Goal: Task Accomplishment & Management: Manage account settings

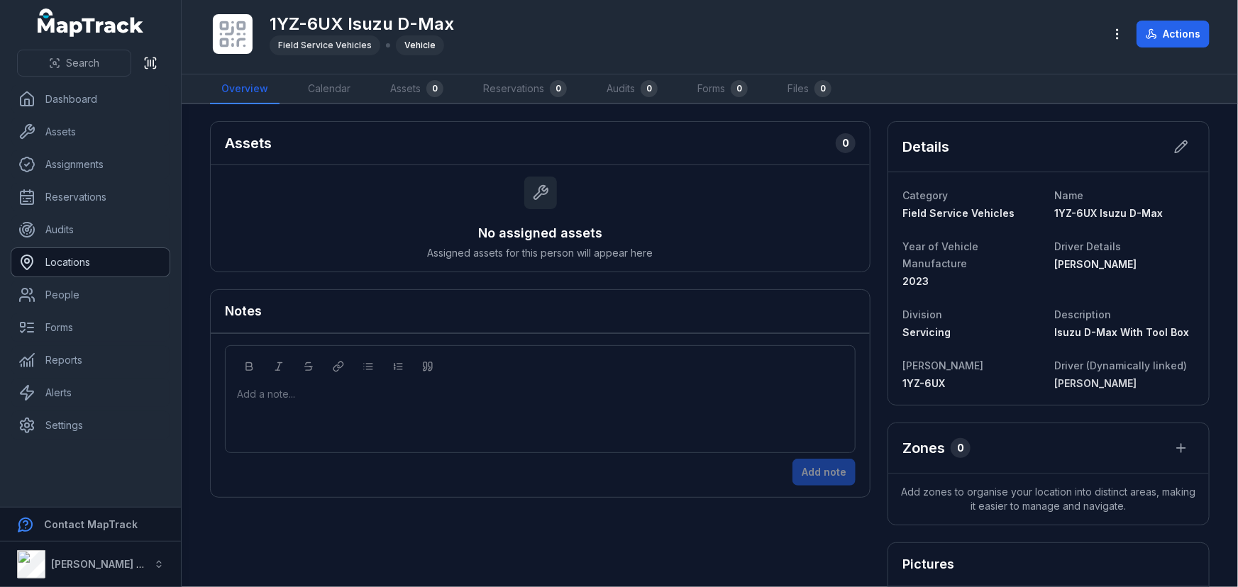
click at [70, 264] on link "Locations" at bounding box center [90, 262] width 158 height 28
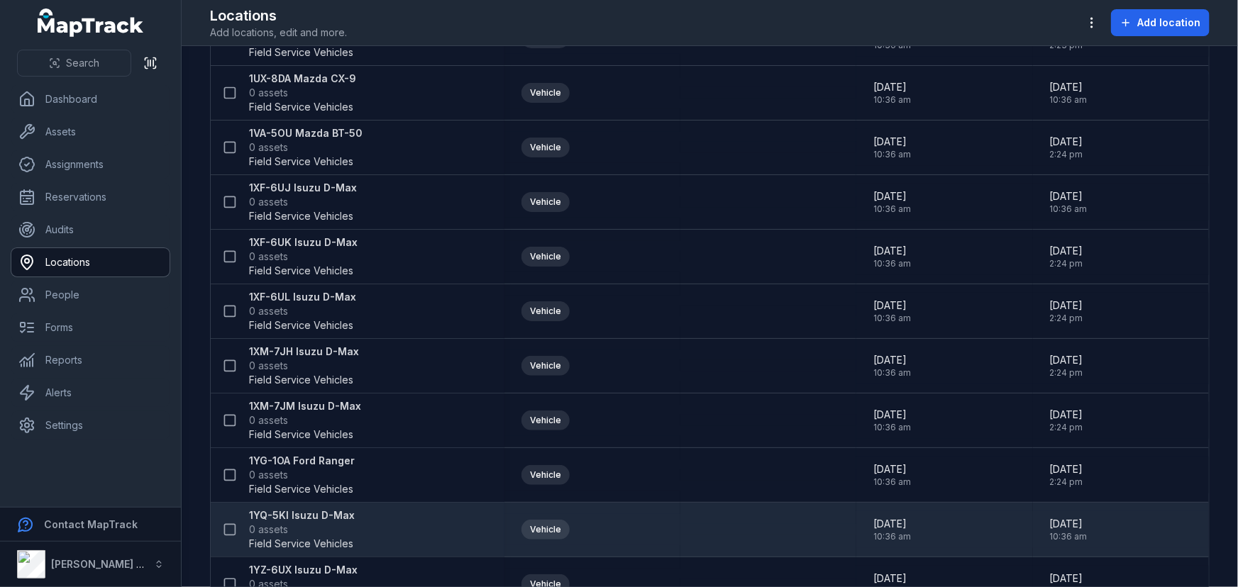
scroll to position [1096, 0]
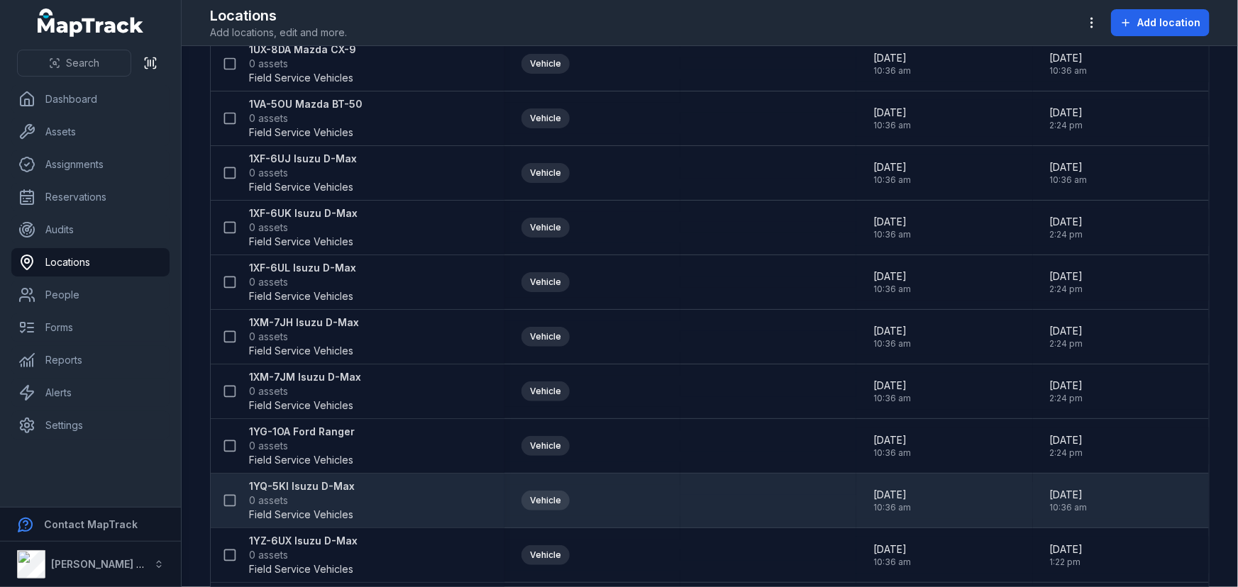
click at [311, 488] on strong "1YQ-5KI Isuzu D-Max" at bounding box center [302, 487] width 106 height 14
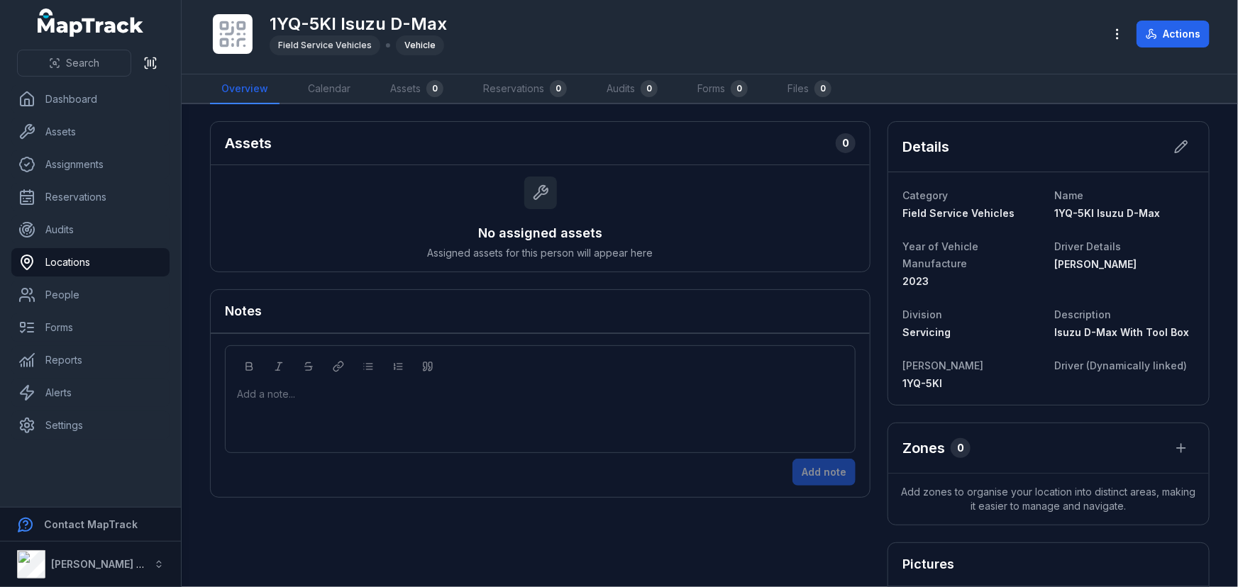
click at [1110, 357] on dt "Driver (Dynamically linked)" at bounding box center [1124, 365] width 140 height 17
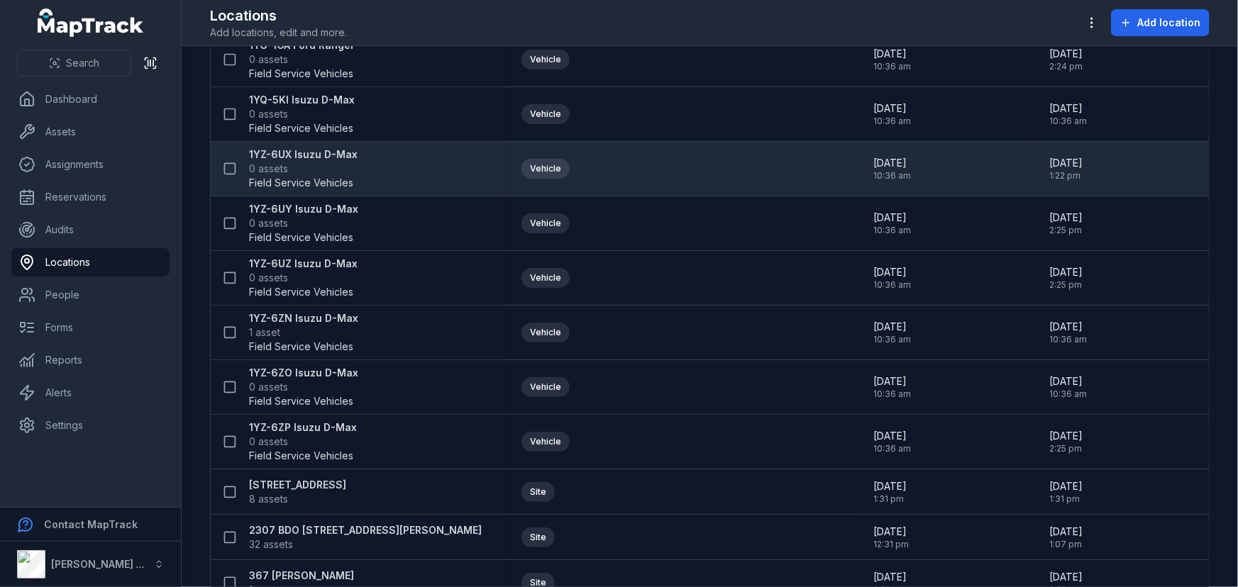
scroll to position [1461, 0]
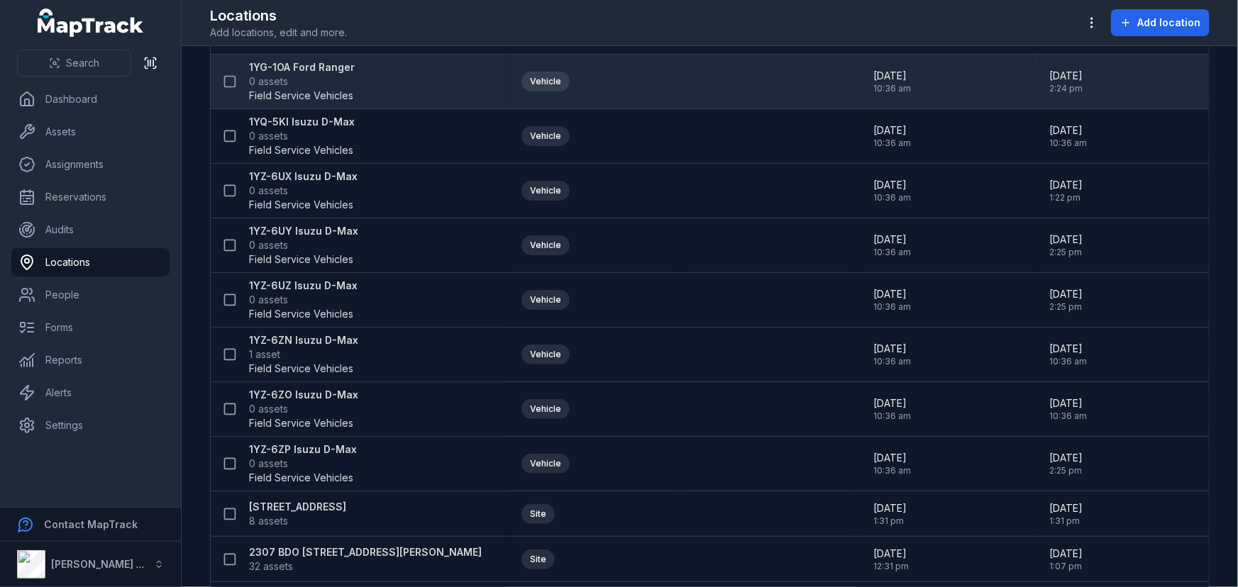
click at [319, 79] on span "0 assets" at bounding box center [302, 81] width 106 height 14
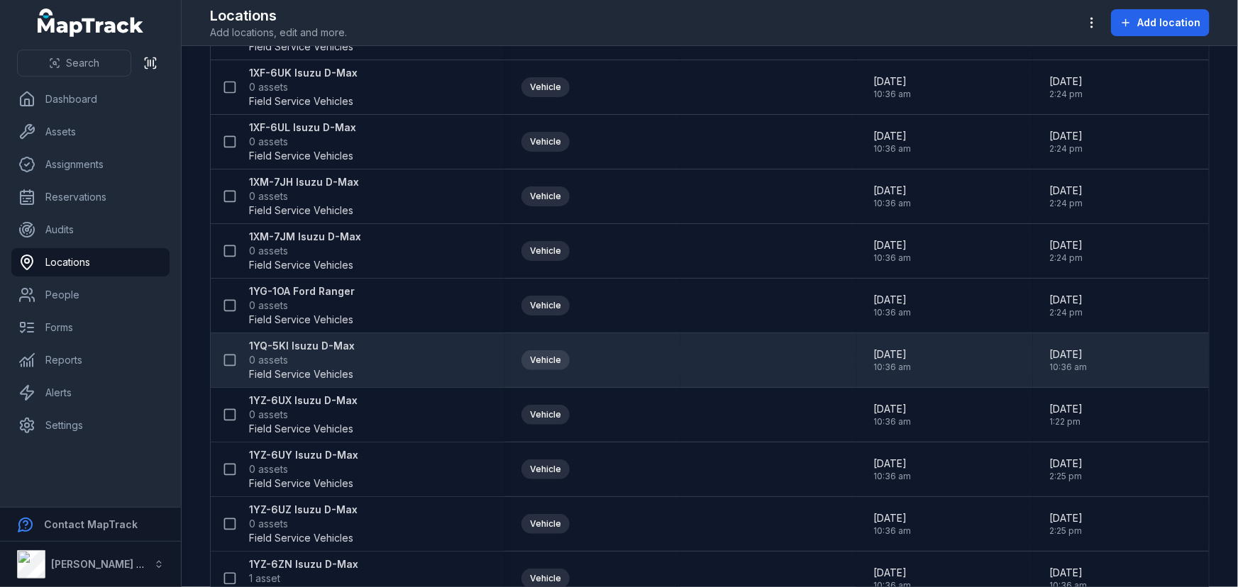
scroll to position [1161, 0]
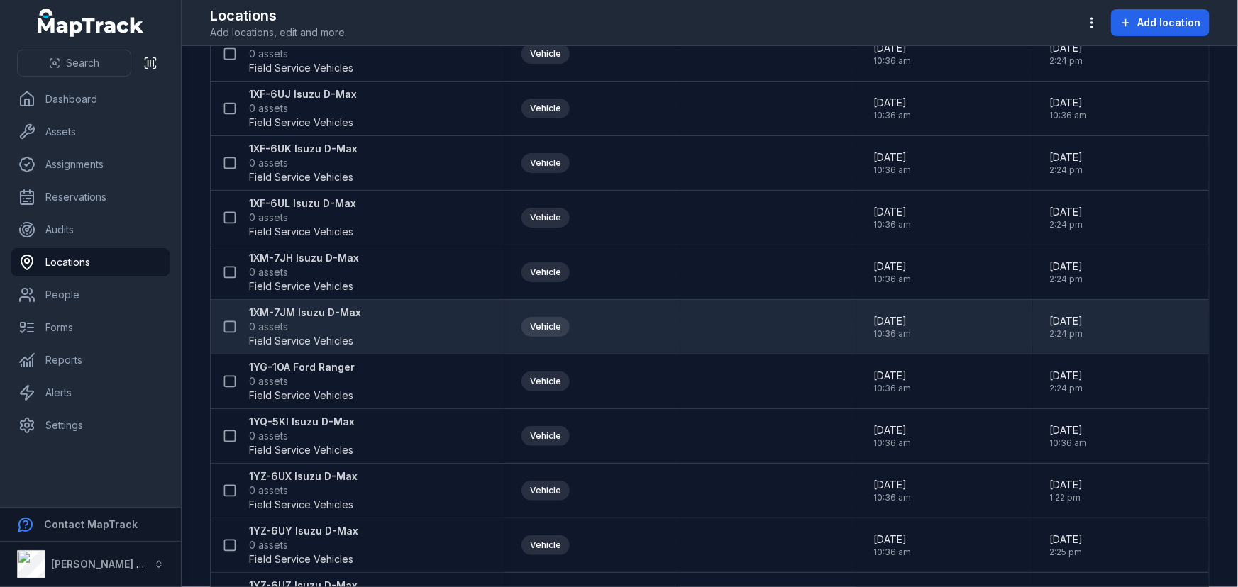
click at [309, 300] on div "1XM-7JM Isuzu D-Max 0 assets Field Service Vehicles" at bounding box center [358, 327] width 294 height 54
click at [306, 309] on strong "1XM-7JM Isuzu D-Max" at bounding box center [305, 313] width 112 height 14
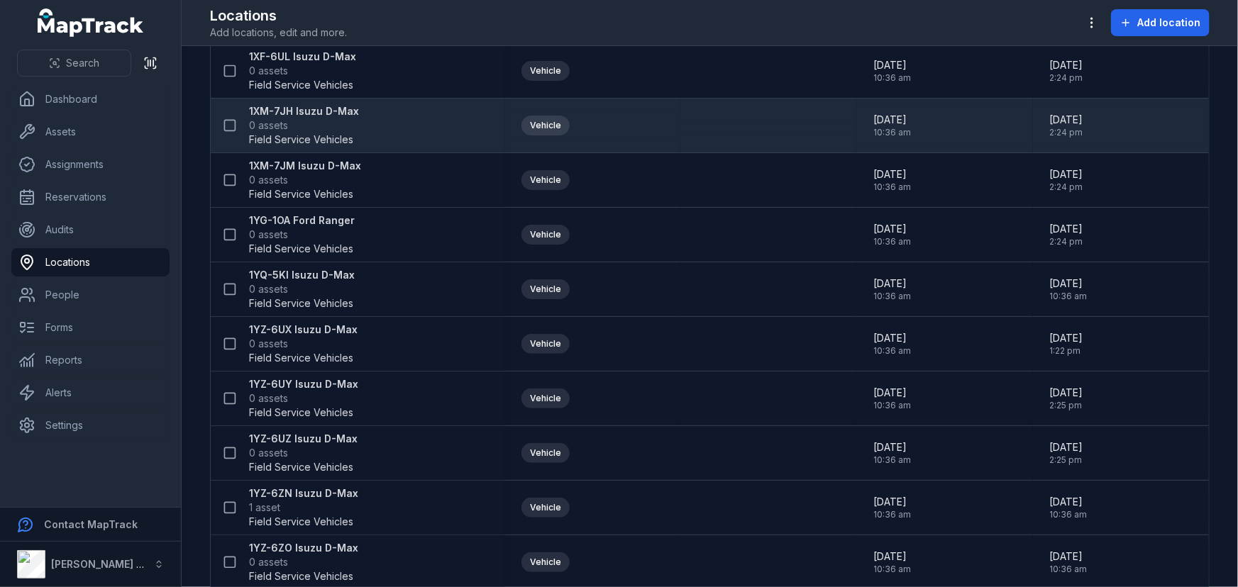
scroll to position [1290, 0]
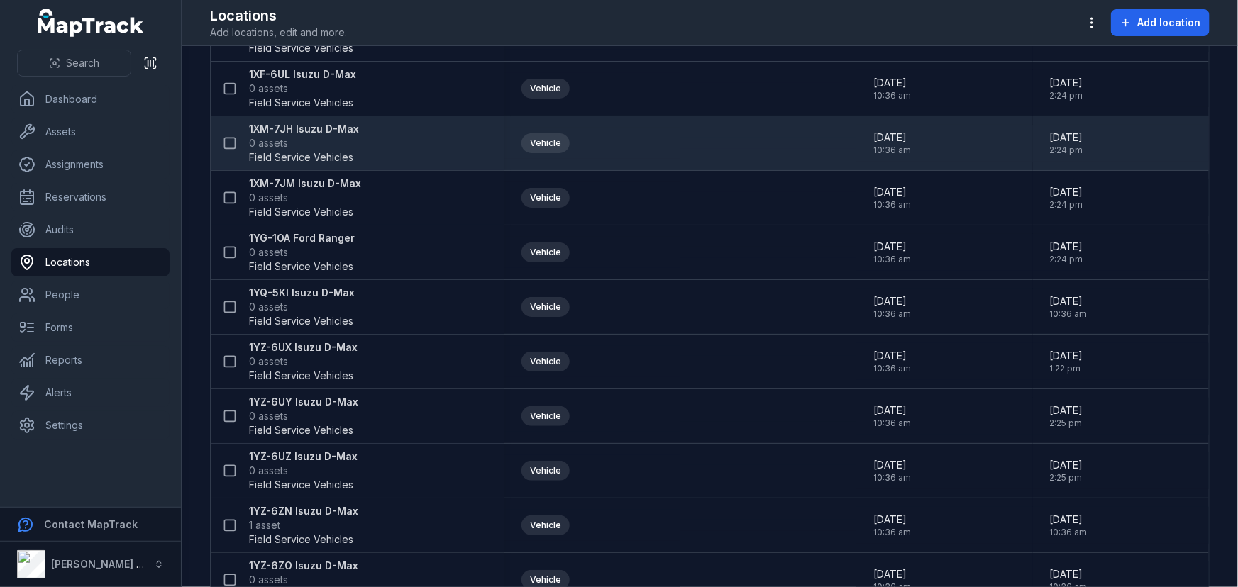
click at [284, 146] on span "0 assets" at bounding box center [268, 143] width 39 height 14
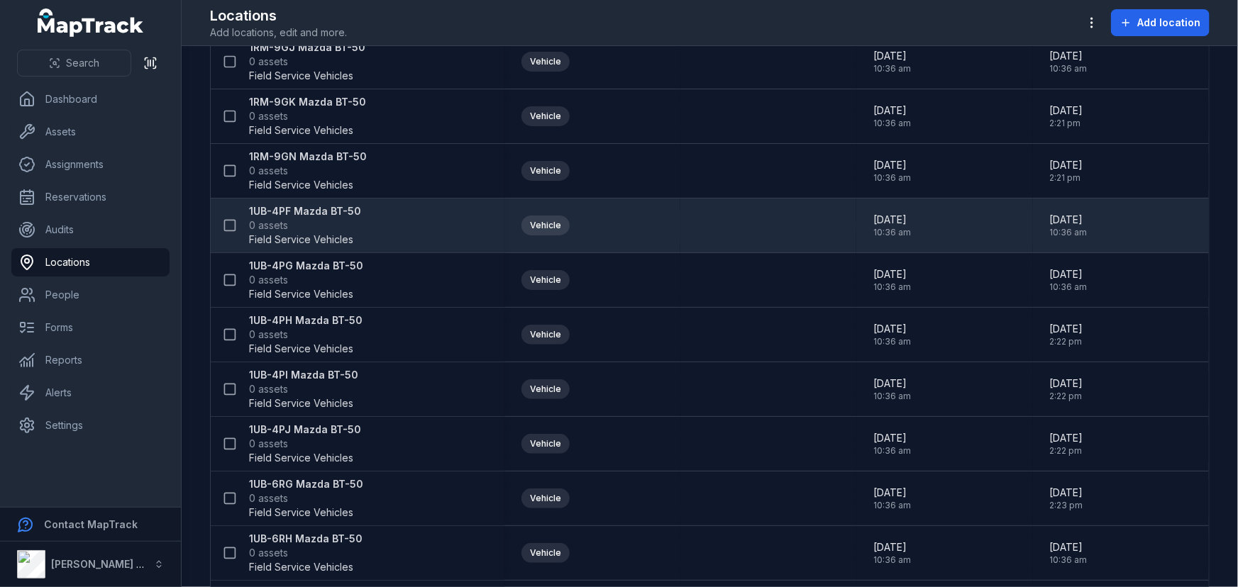
scroll to position [387, 0]
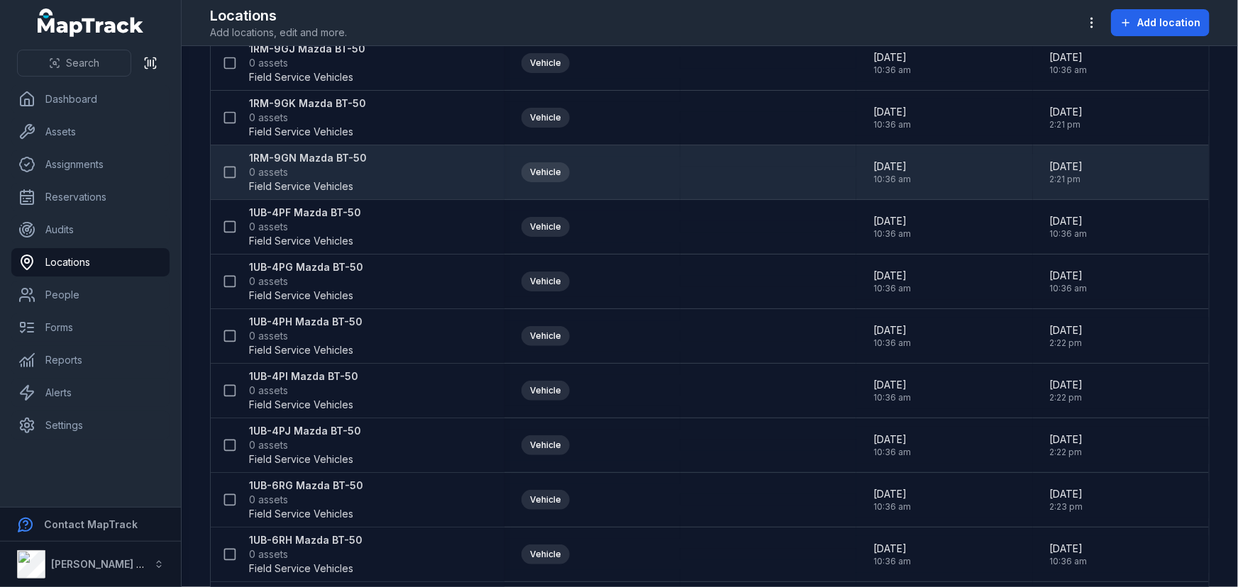
click at [312, 151] on strong "1RM-9GN Mazda BT-50" at bounding box center [308, 158] width 118 height 14
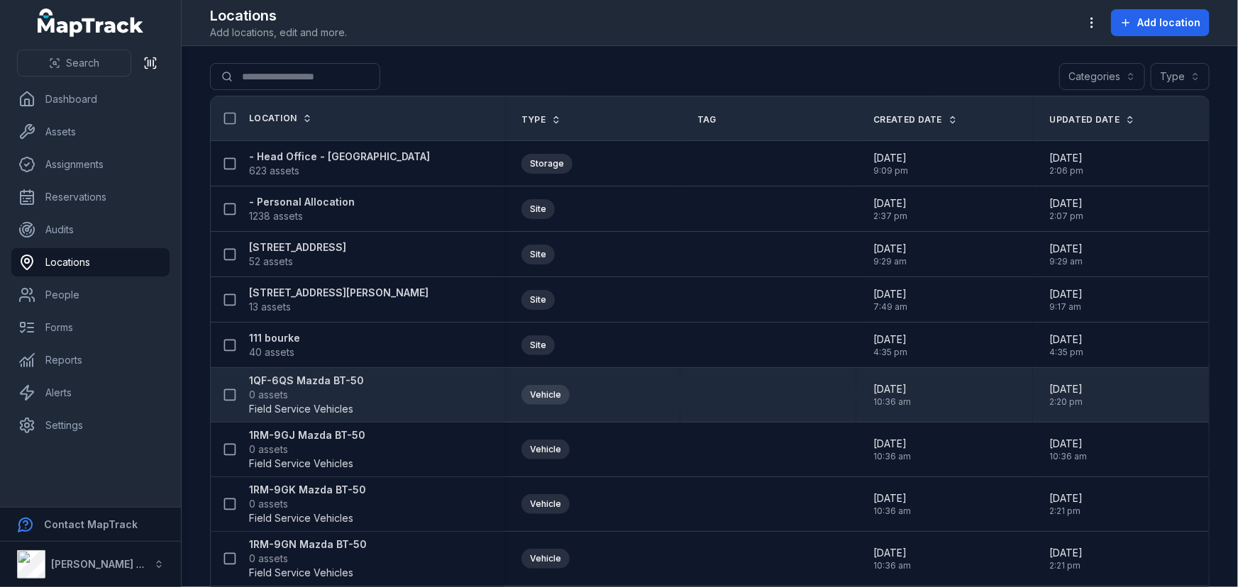
click at [359, 380] on div "1QF-6QS Mazda BT-50 0 assets Field Service Vehicles" at bounding box center [351, 395] width 271 height 43
click at [338, 377] on strong "1QF-6QS Mazda BT-50" at bounding box center [306, 381] width 115 height 14
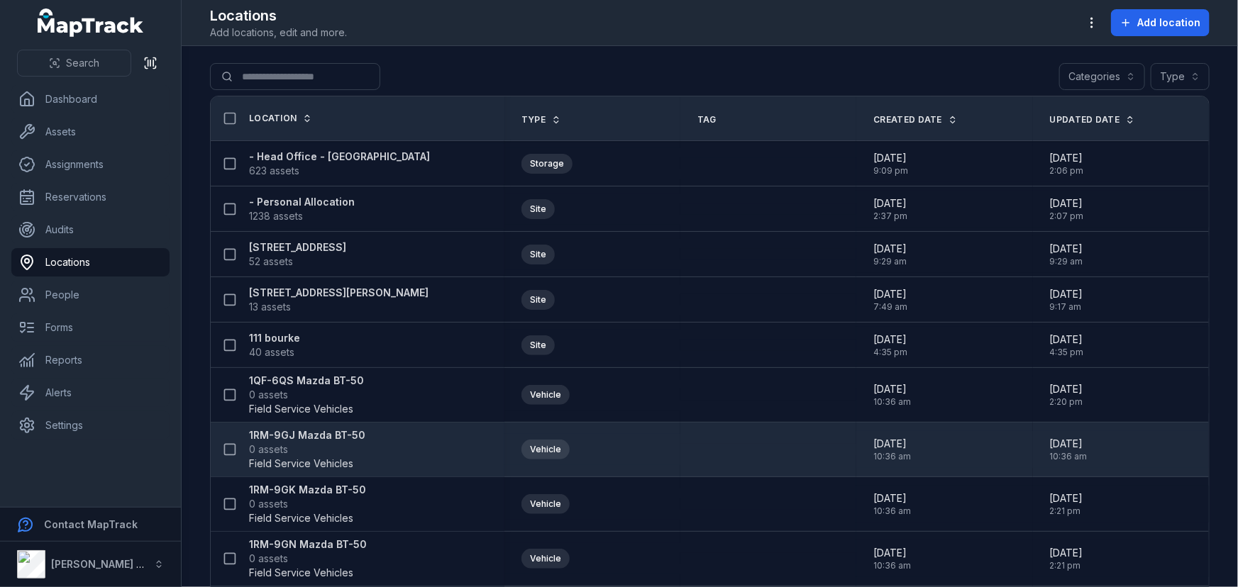
click at [295, 433] on strong "1RM-9GJ Mazda BT-50" at bounding box center [307, 435] width 116 height 14
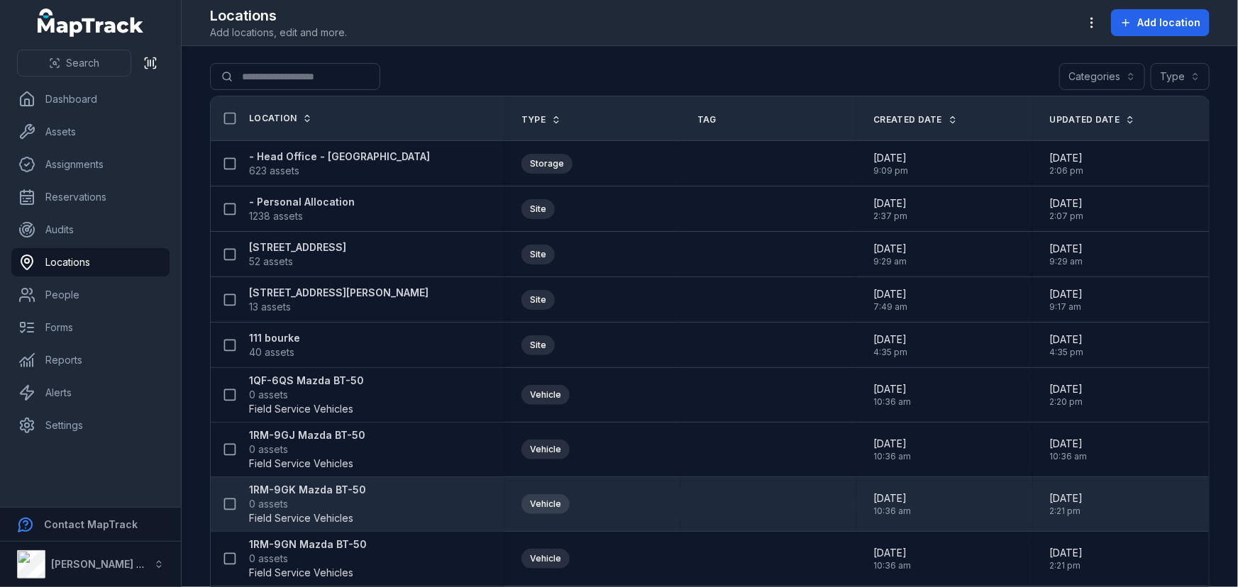
scroll to position [64, 0]
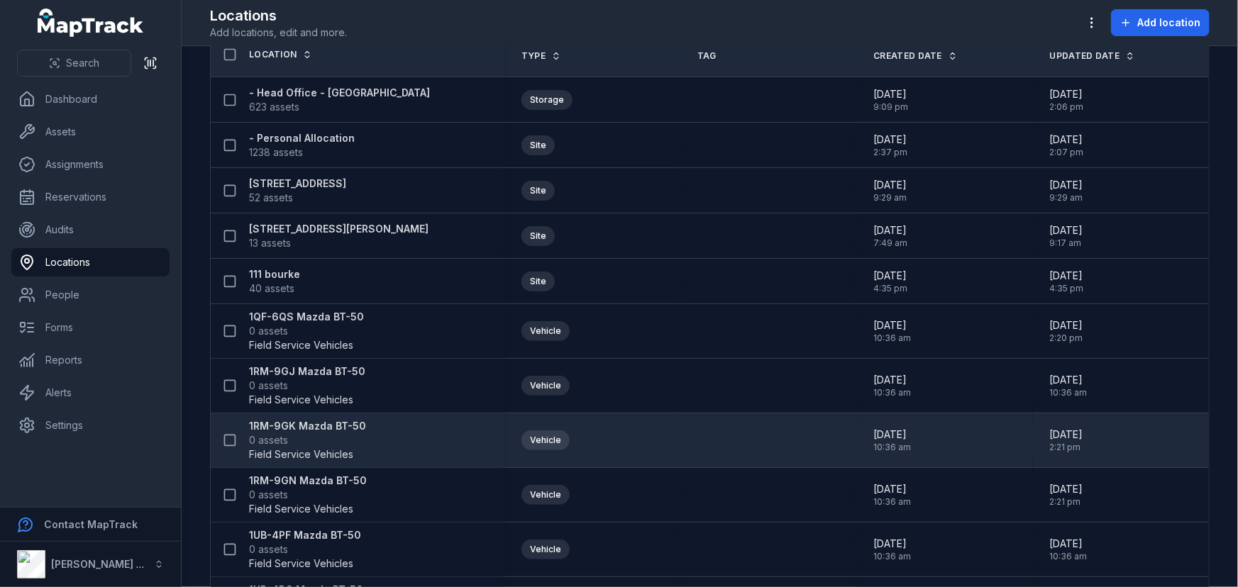
click at [341, 438] on span "0 assets" at bounding box center [307, 440] width 117 height 14
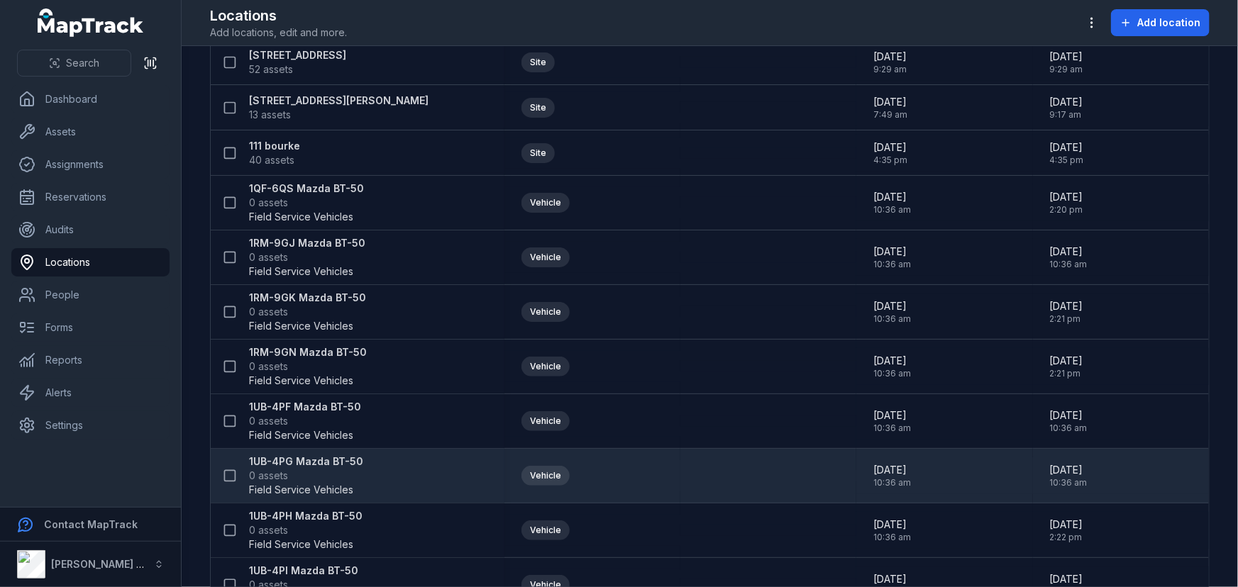
scroll to position [193, 0]
click at [315, 454] on strong "1UB-4PG Mazda BT-50" at bounding box center [306, 461] width 114 height 14
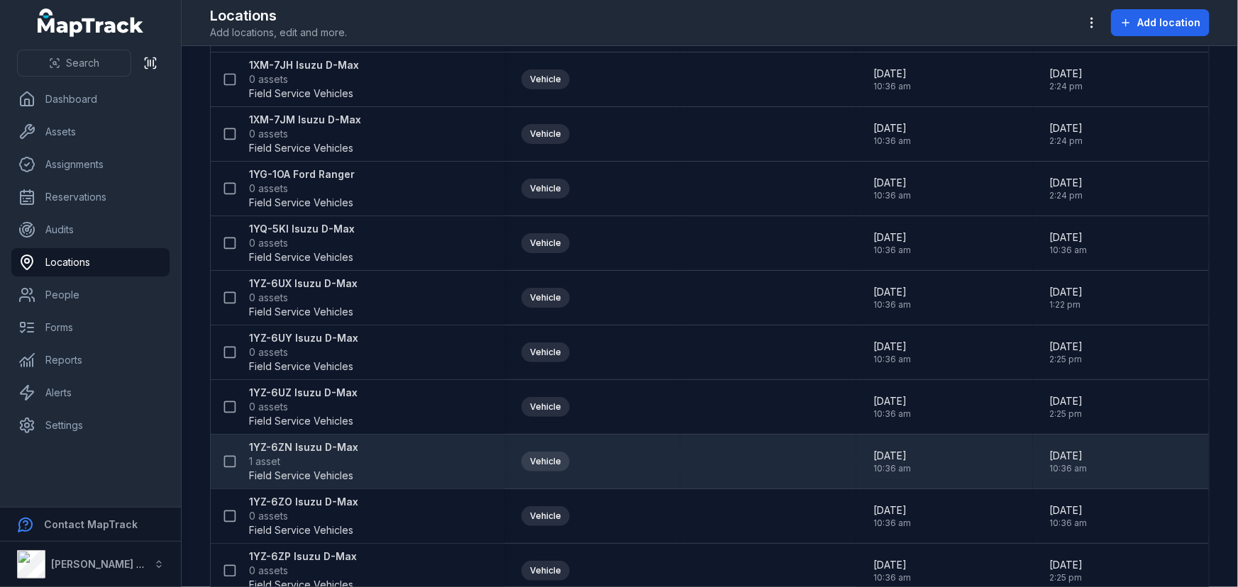
scroll to position [1483, 0]
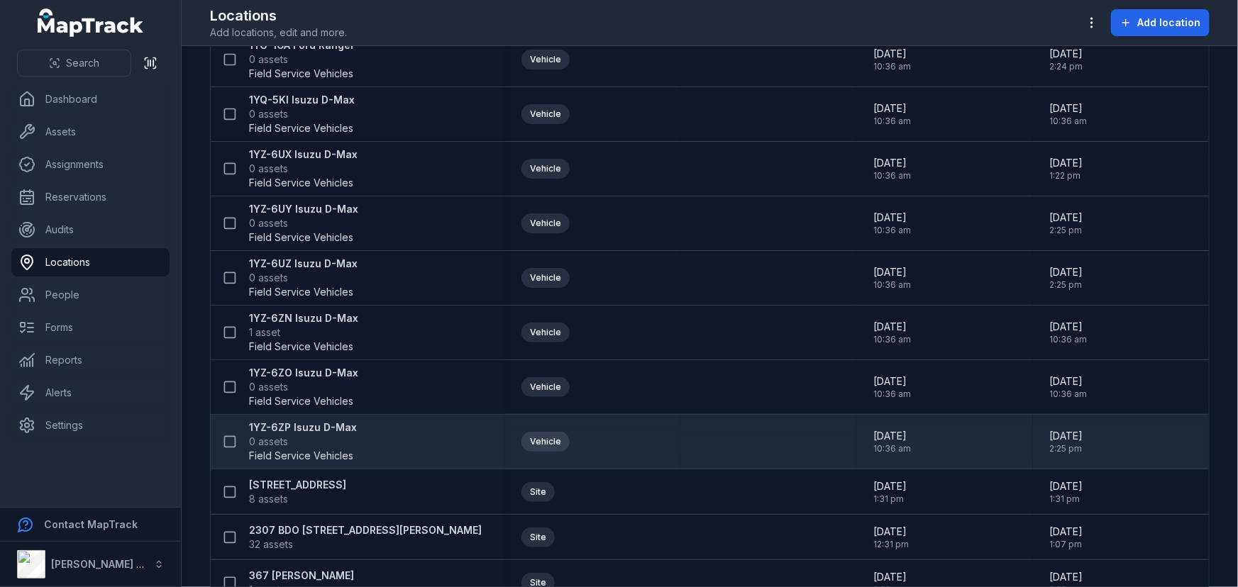
click at [289, 424] on strong "1YZ-6ZP Isuzu D-Max" at bounding box center [303, 428] width 108 height 14
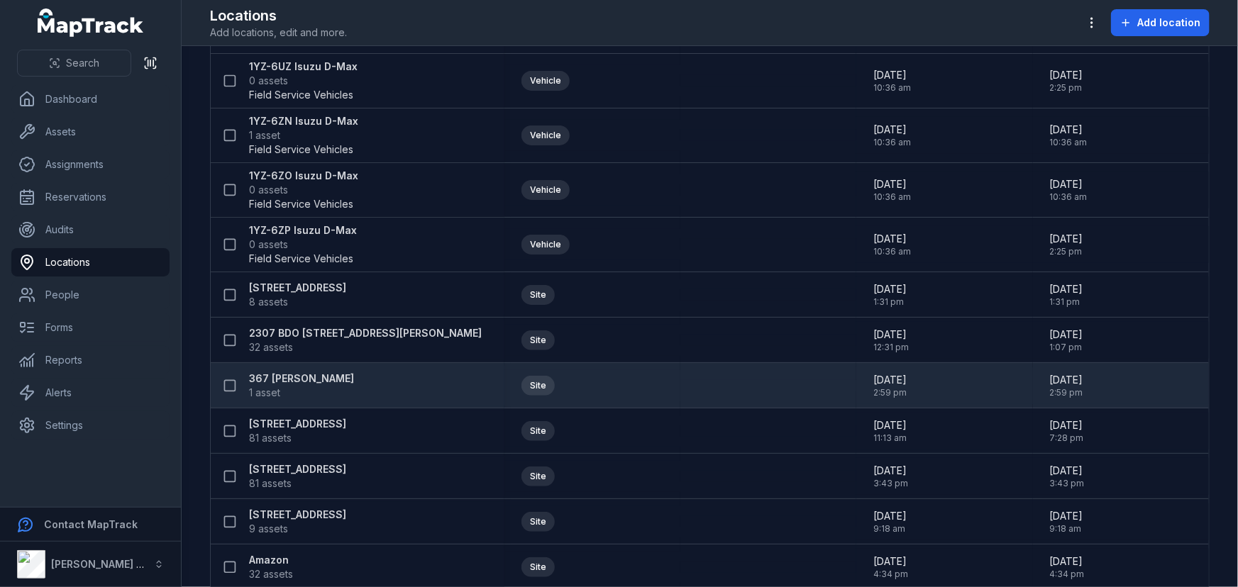
scroll to position [1676, 0]
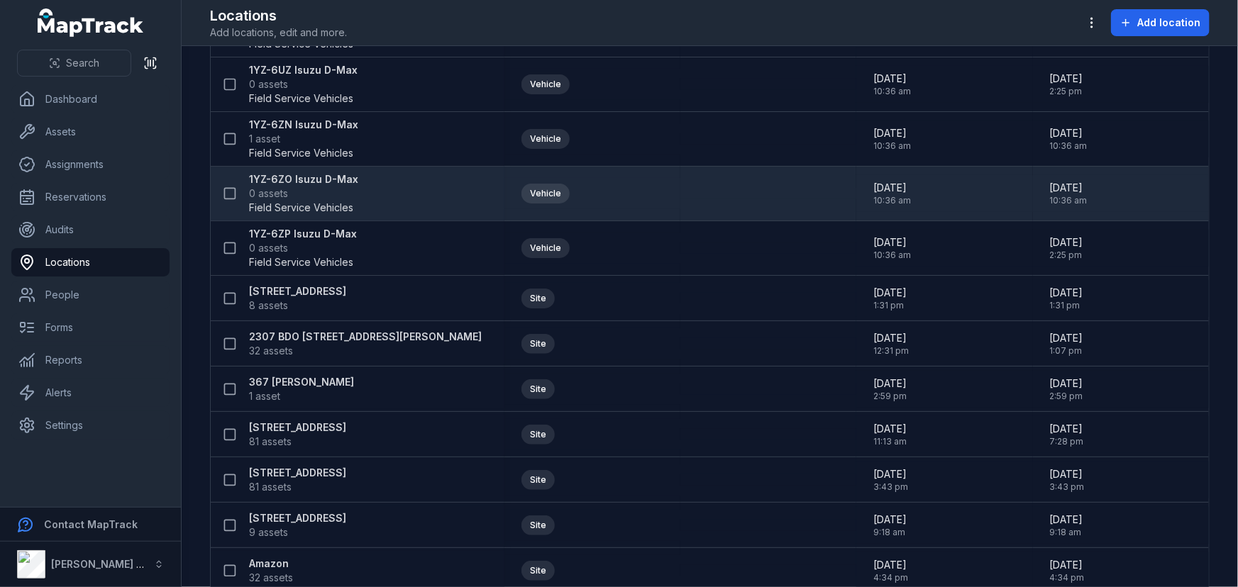
click at [316, 191] on span "0 assets" at bounding box center [303, 194] width 109 height 14
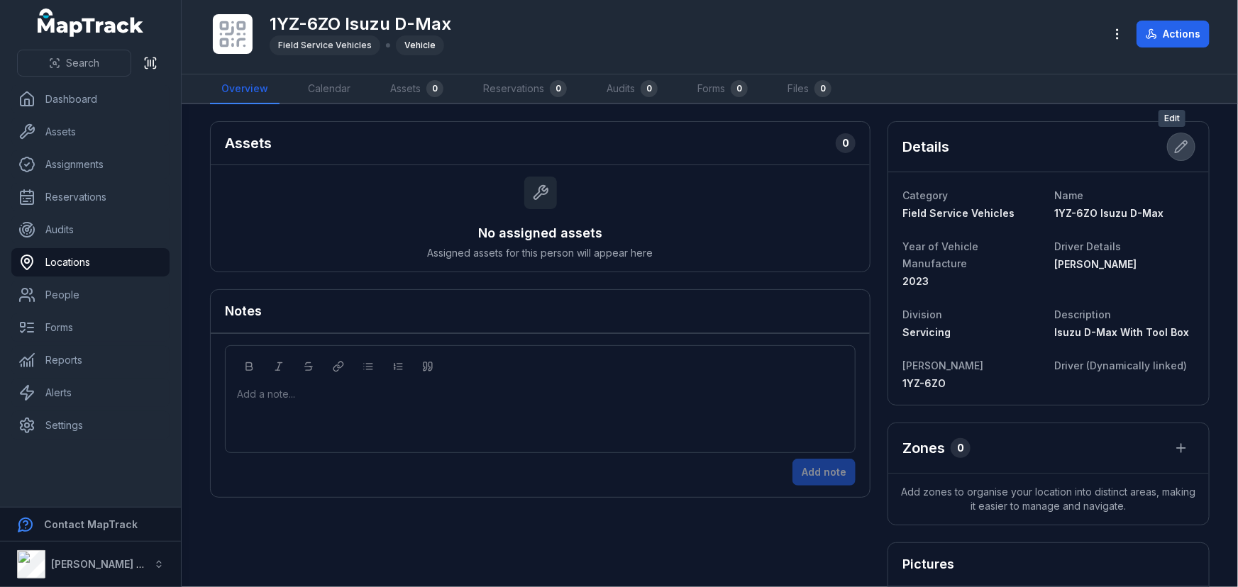
click at [1174, 143] on icon at bounding box center [1181, 147] width 14 height 14
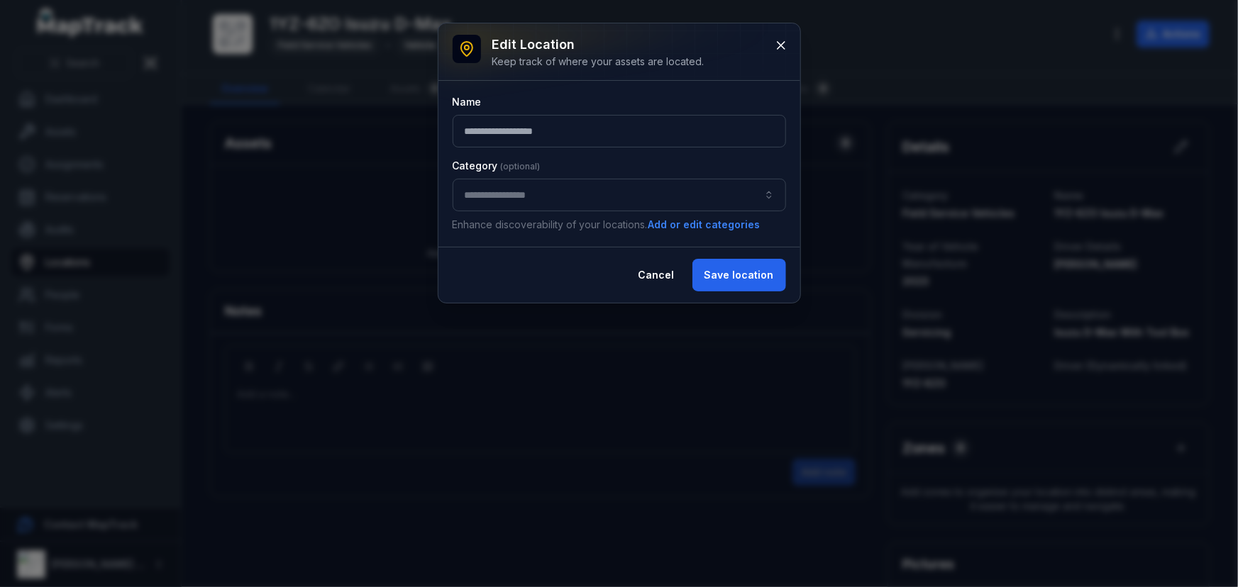
type input "**********"
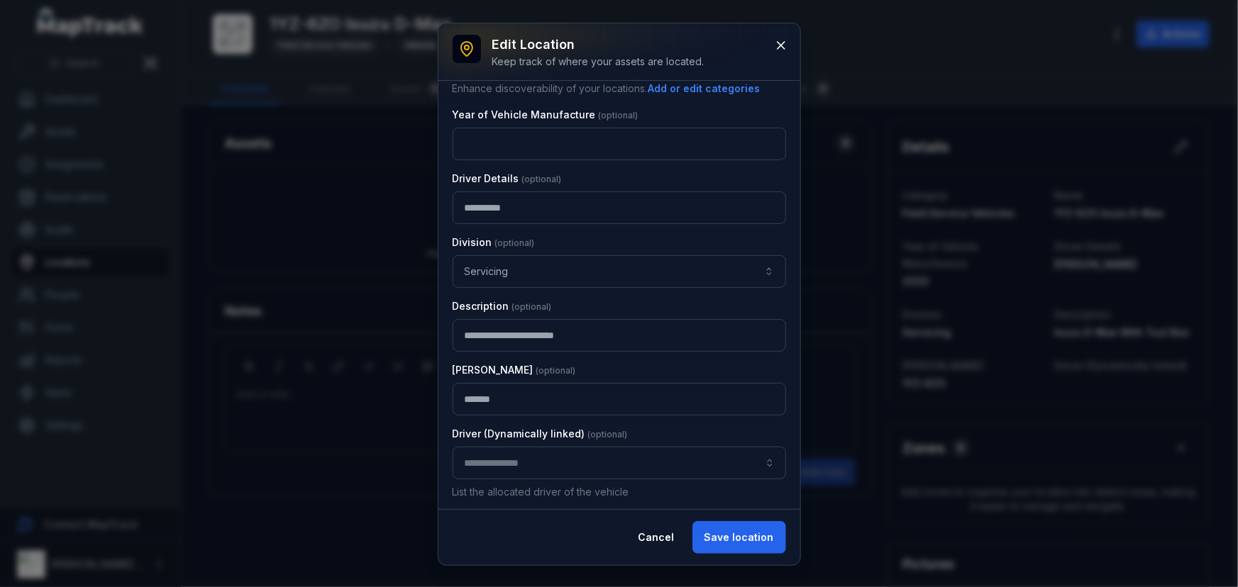
scroll to position [138, 0]
click at [511, 461] on input "location-edit:cf[d6683de5-f620-451f-9d8c-49da64e7b9fb]-label" at bounding box center [619, 461] width 333 height 33
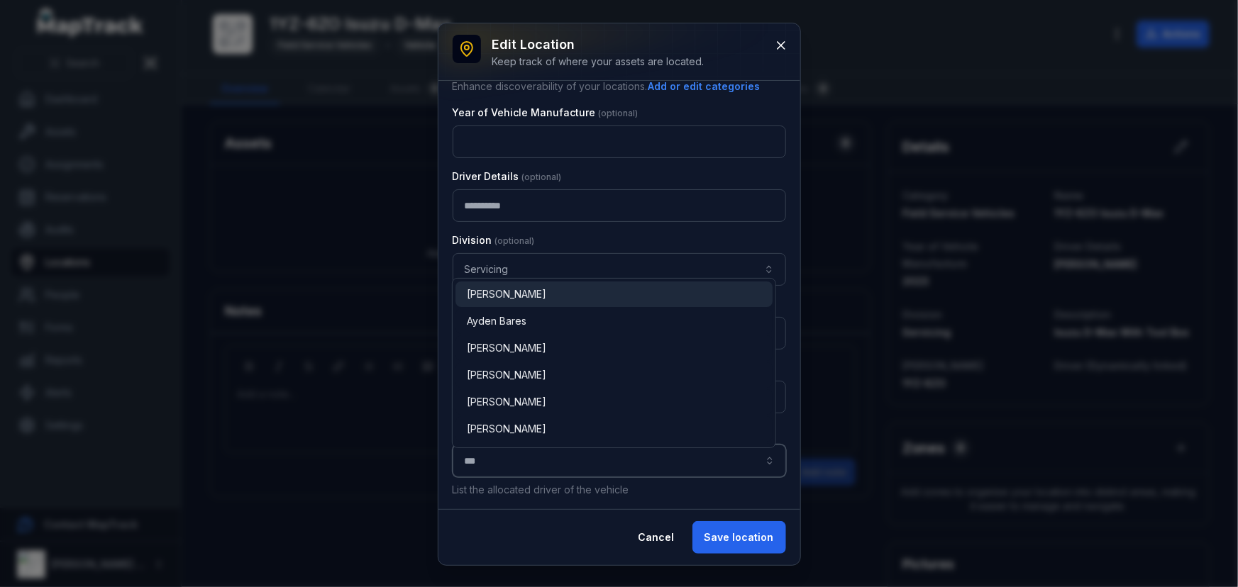
type input "****"
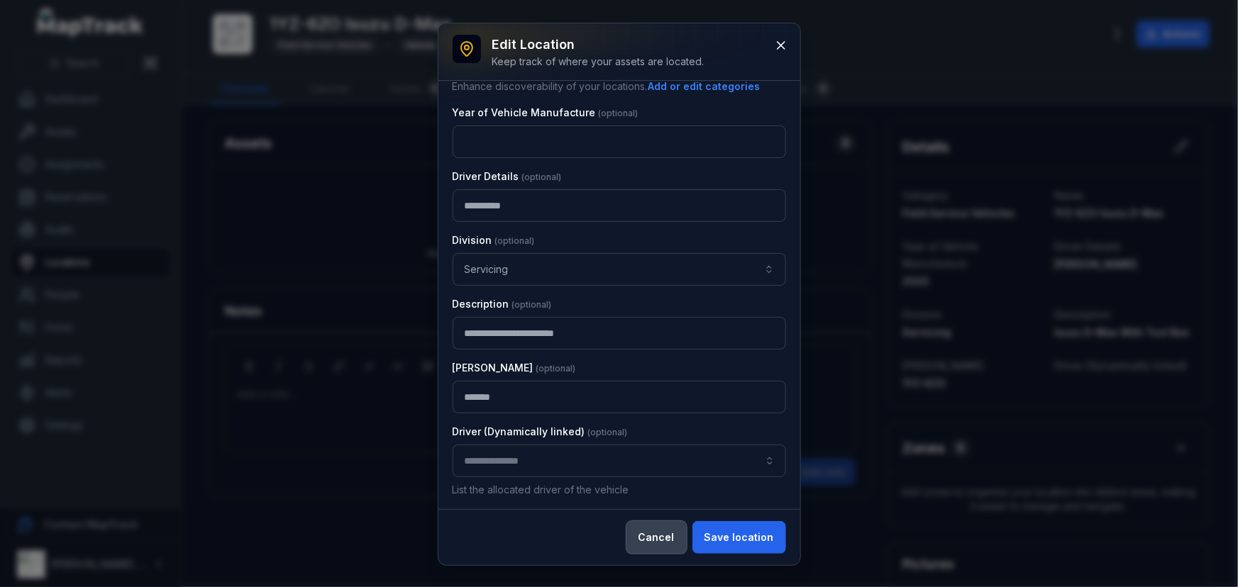
click at [658, 539] on button "Cancel" at bounding box center [656, 537] width 60 height 33
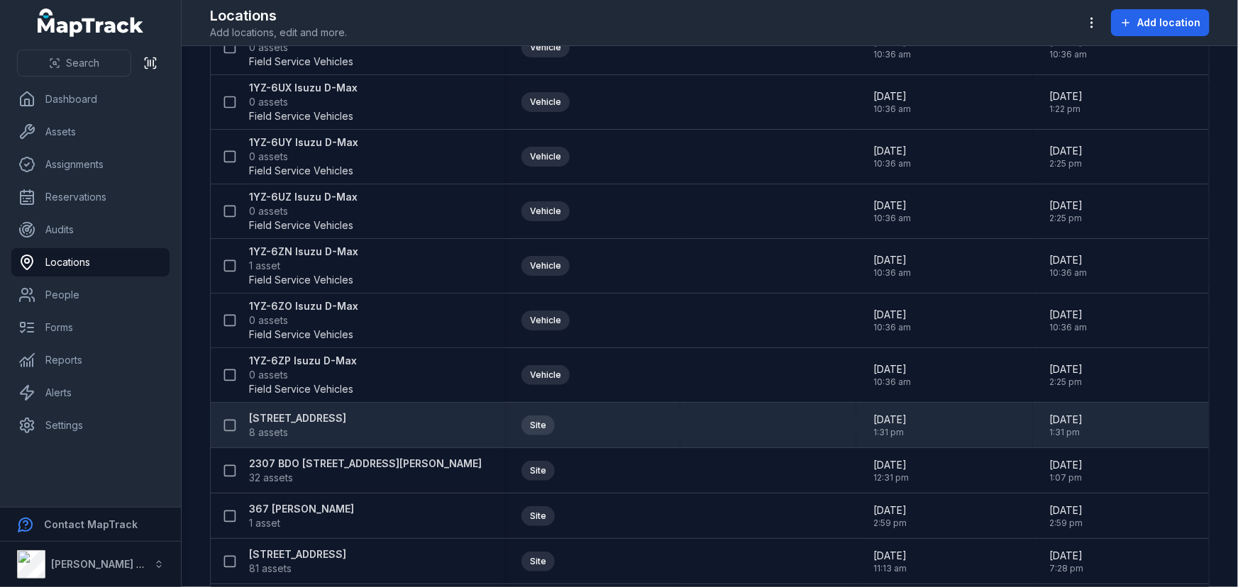
scroll to position [1547, 0]
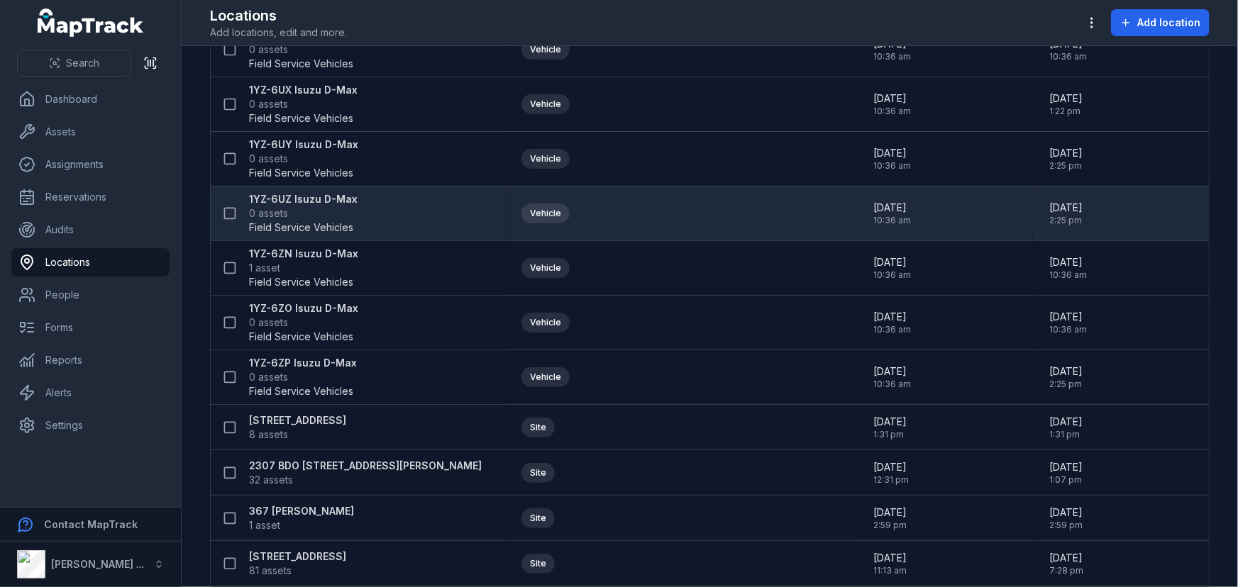
click at [289, 206] on span "0 assets" at bounding box center [303, 213] width 109 height 14
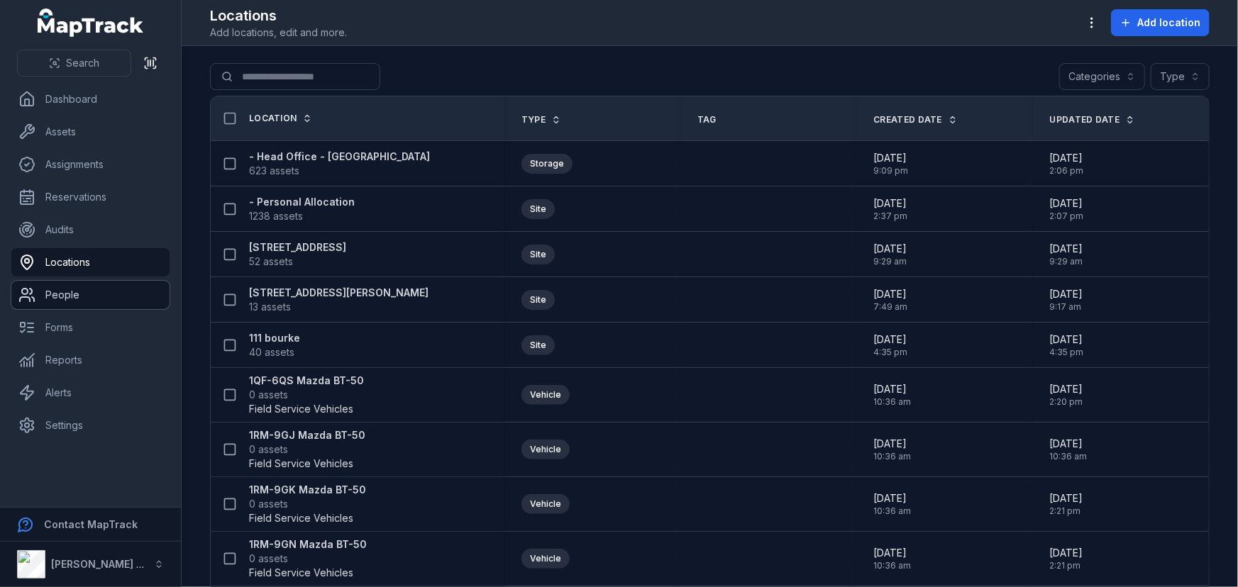
click at [50, 301] on link "People" at bounding box center [90, 295] width 158 height 28
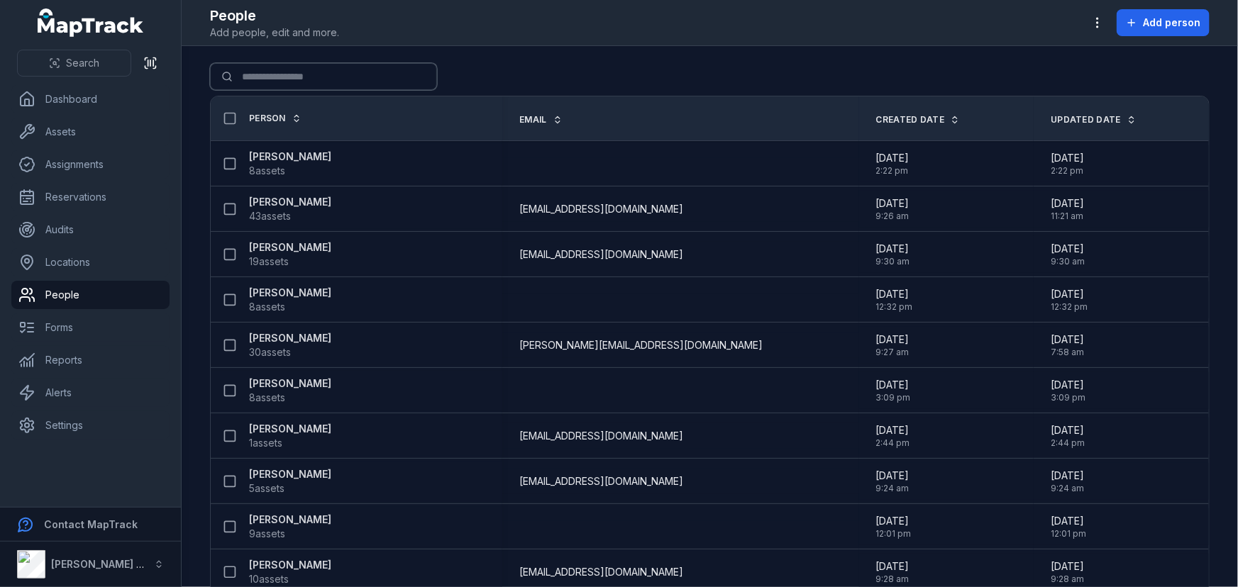
click at [302, 73] on input "Search for people" at bounding box center [323, 76] width 227 height 27
type input "*****"
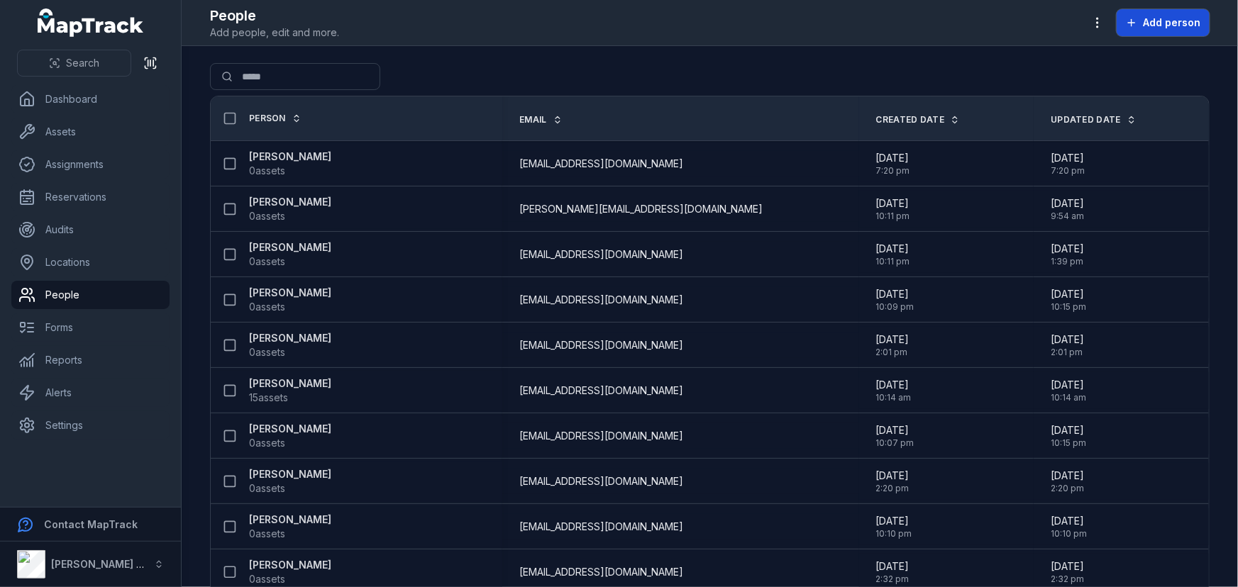
click at [1178, 14] on button "Add person" at bounding box center [1163, 22] width 93 height 27
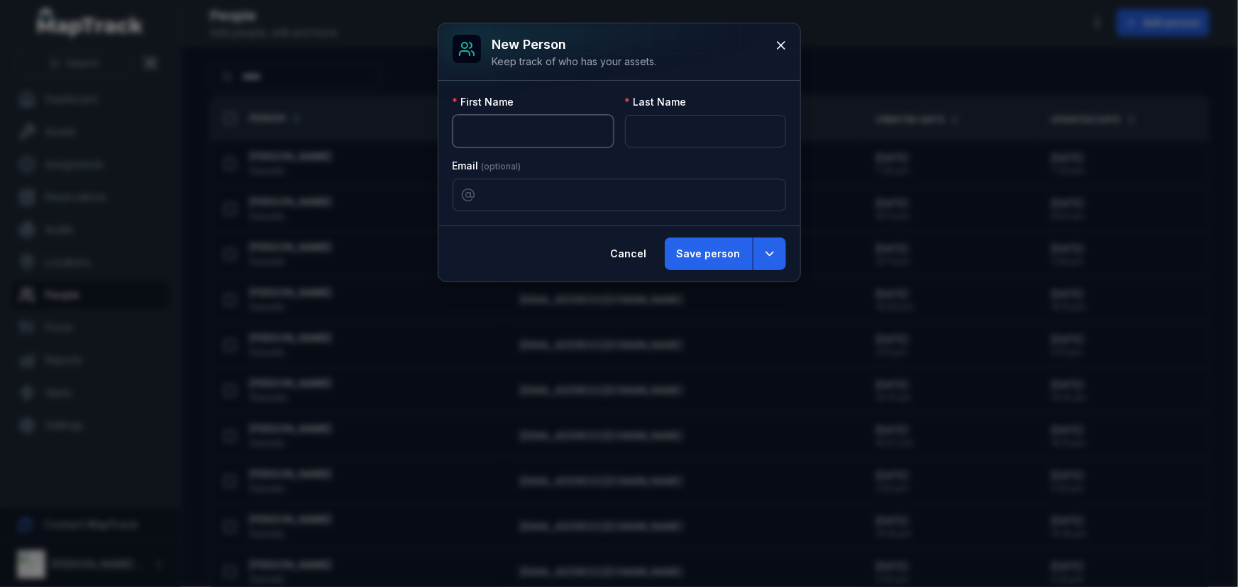
click at [553, 137] on input "text" at bounding box center [533, 131] width 161 height 33
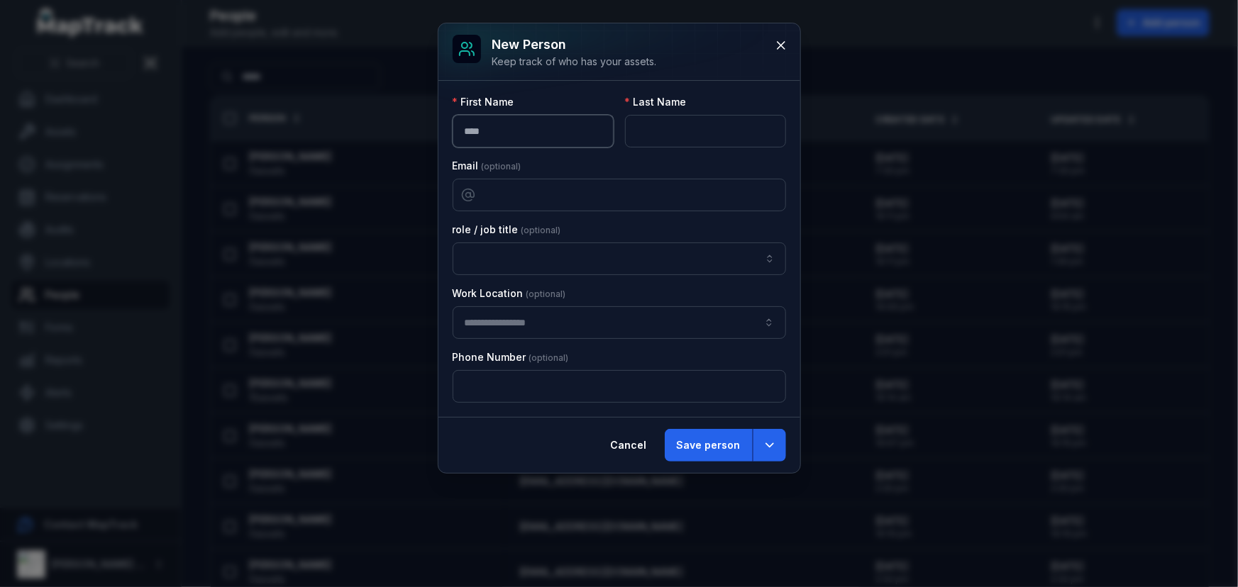
type input "****"
type input "*****"
type input "**********"
click at [725, 447] on button "Save person" at bounding box center [709, 445] width 88 height 33
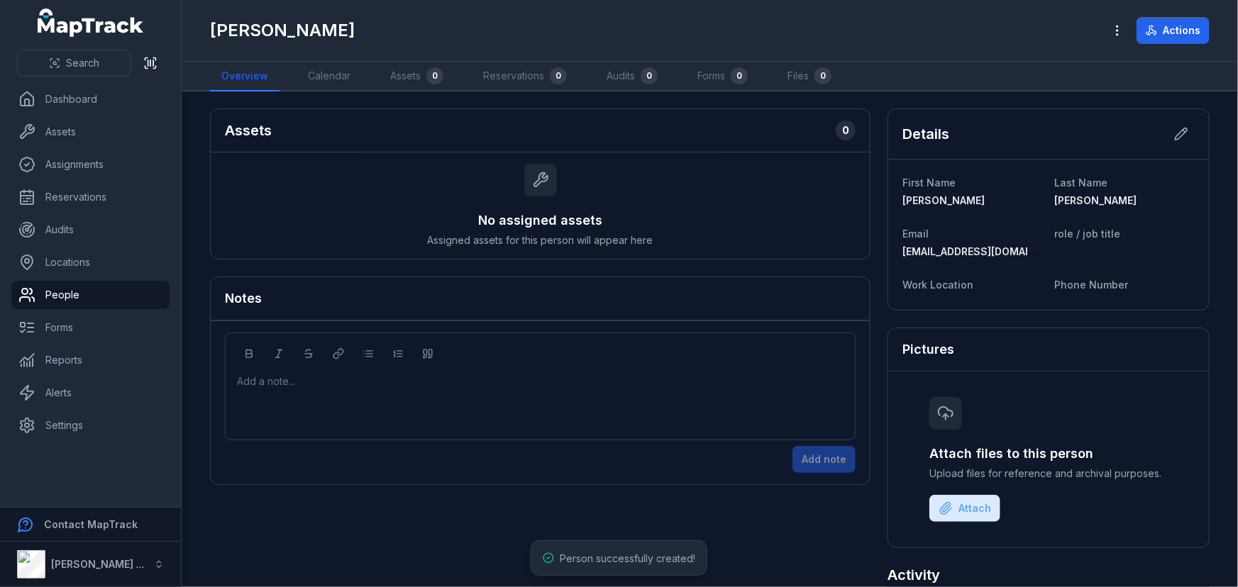
click at [780, 34] on div "[PERSON_NAME]" at bounding box center [651, 30] width 883 height 23
click at [75, 261] on link "Locations" at bounding box center [90, 262] width 158 height 28
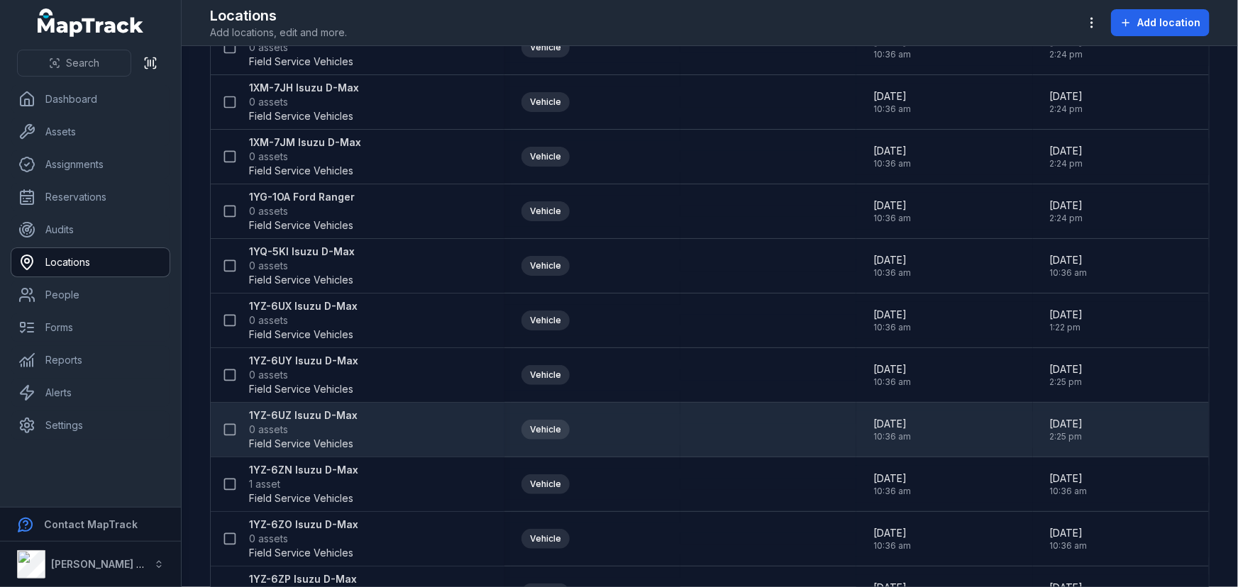
scroll to position [1354, 0]
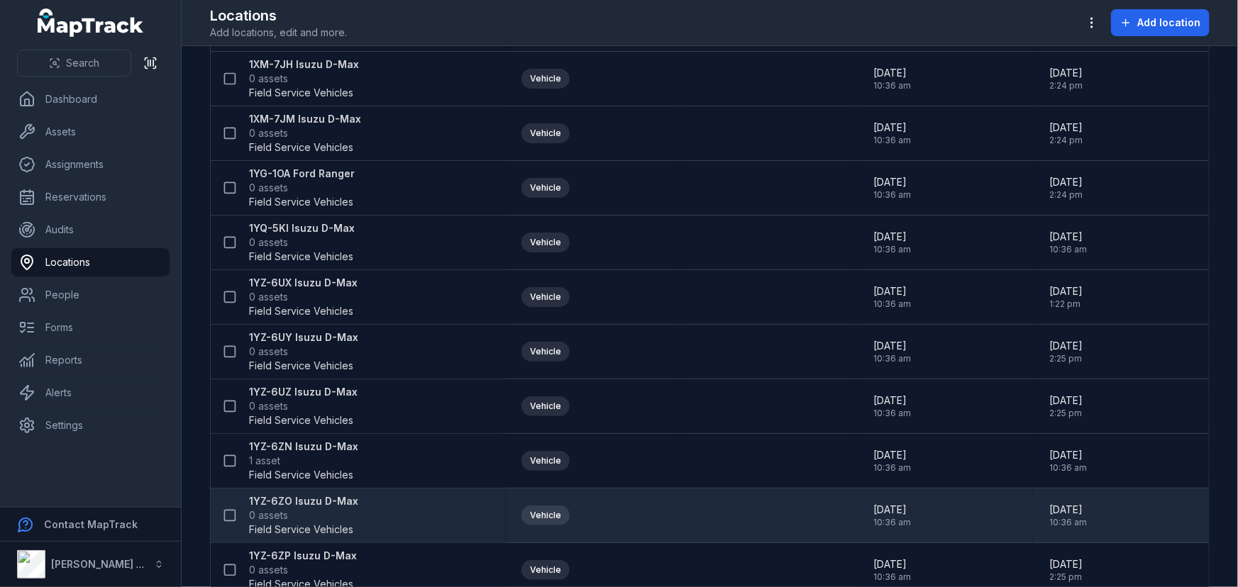
click at [289, 494] on strong "1YZ-6ZO Isuzu D-Max" at bounding box center [303, 501] width 109 height 14
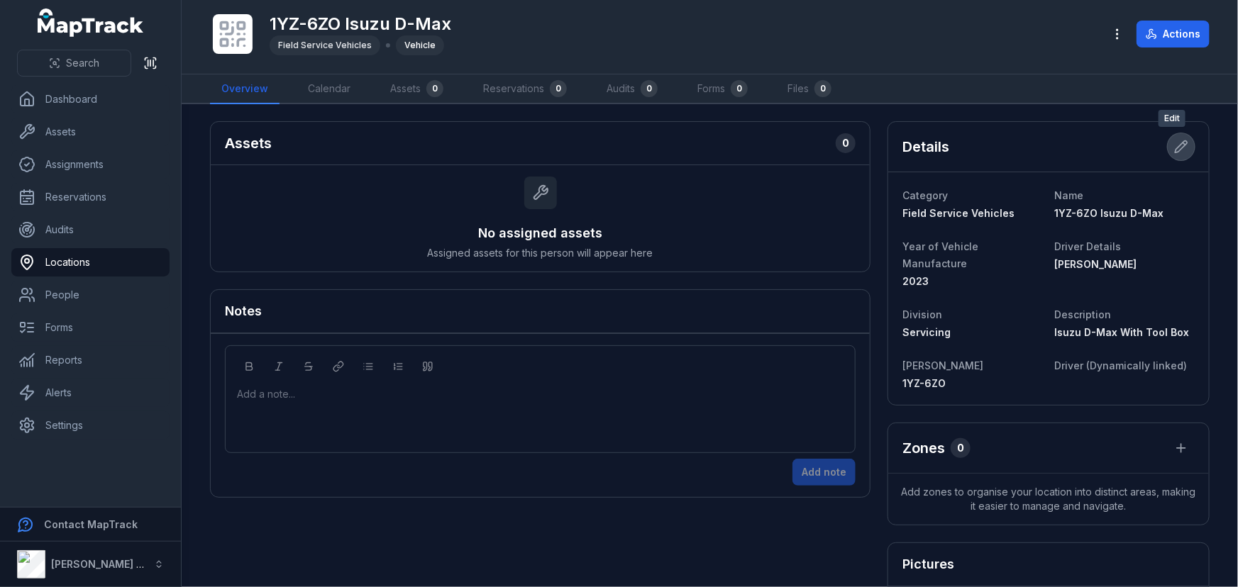
click at [1178, 143] on icon at bounding box center [1181, 147] width 14 height 14
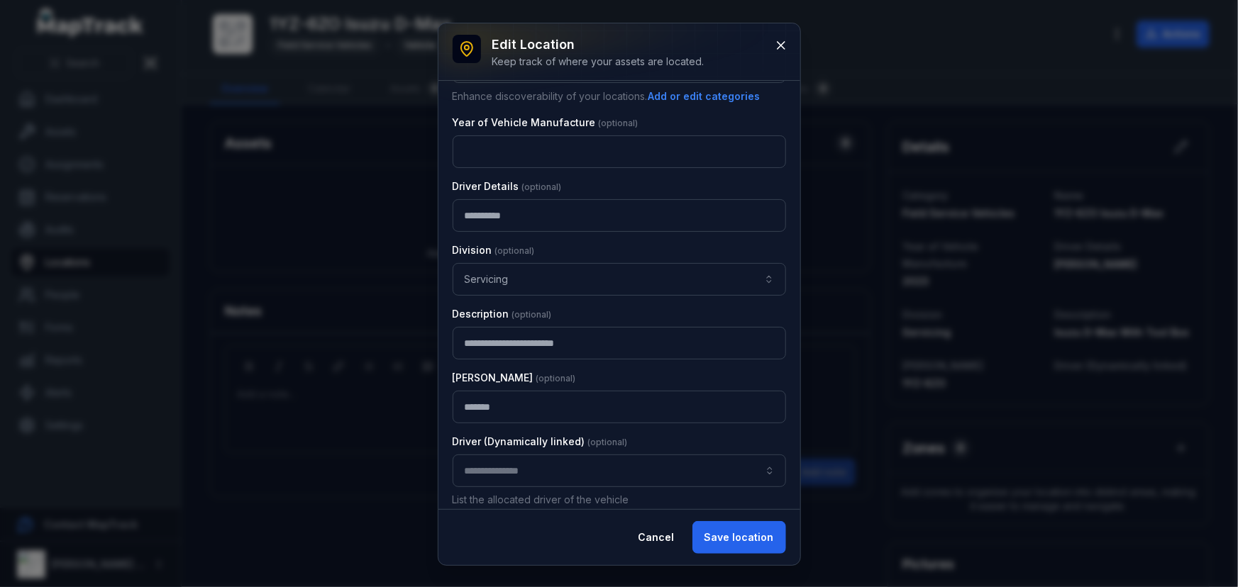
scroll to position [138, 0]
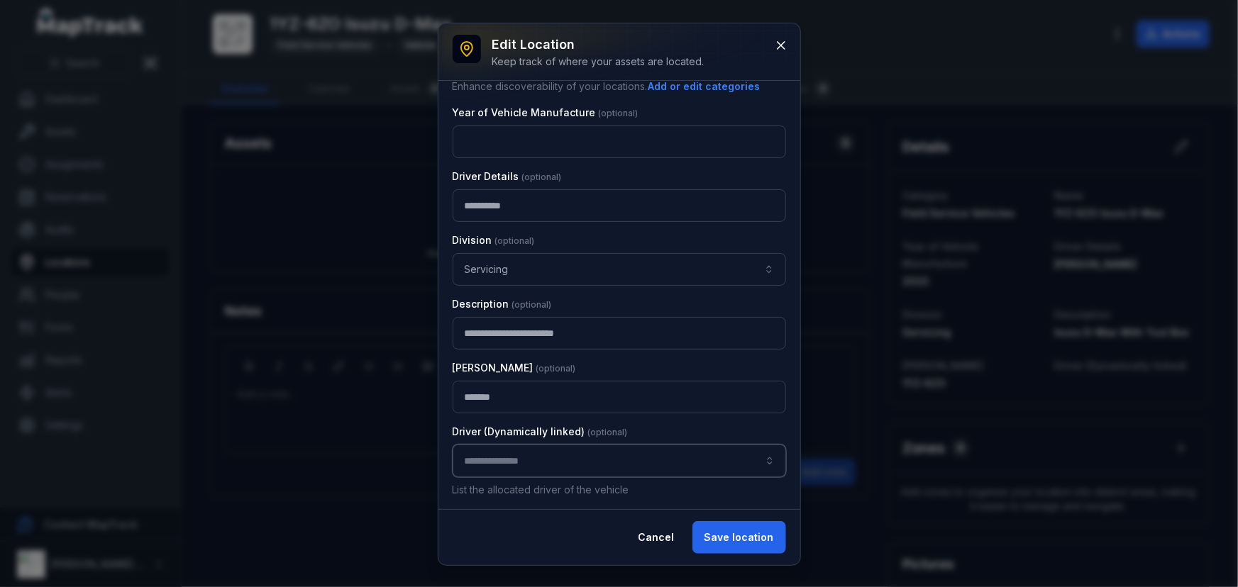
click at [536, 465] on input "location-edit:cf[d6683de5-f620-451f-9d8c-49da64e7b9fb]-label" at bounding box center [619, 461] width 333 height 33
click at [521, 524] on span "[PERSON_NAME]" at bounding box center [506, 525] width 79 height 14
type input "**********"
click at [775, 538] on button "Save location" at bounding box center [739, 537] width 94 height 33
